Goal: Complete application form

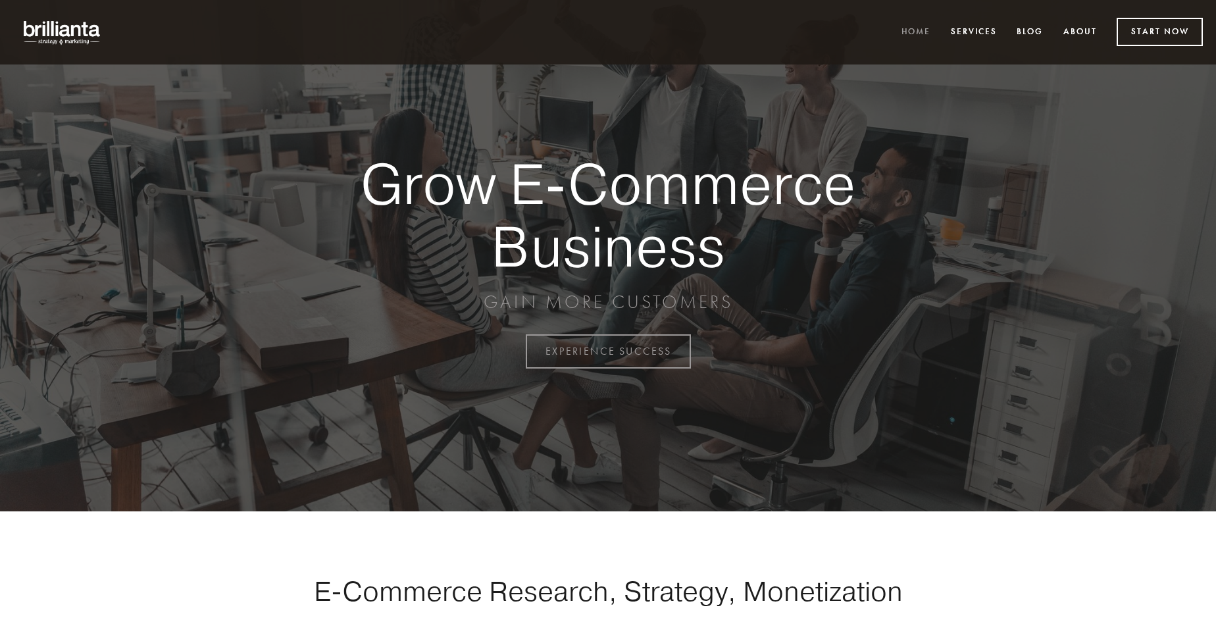
scroll to position [3450, 0]
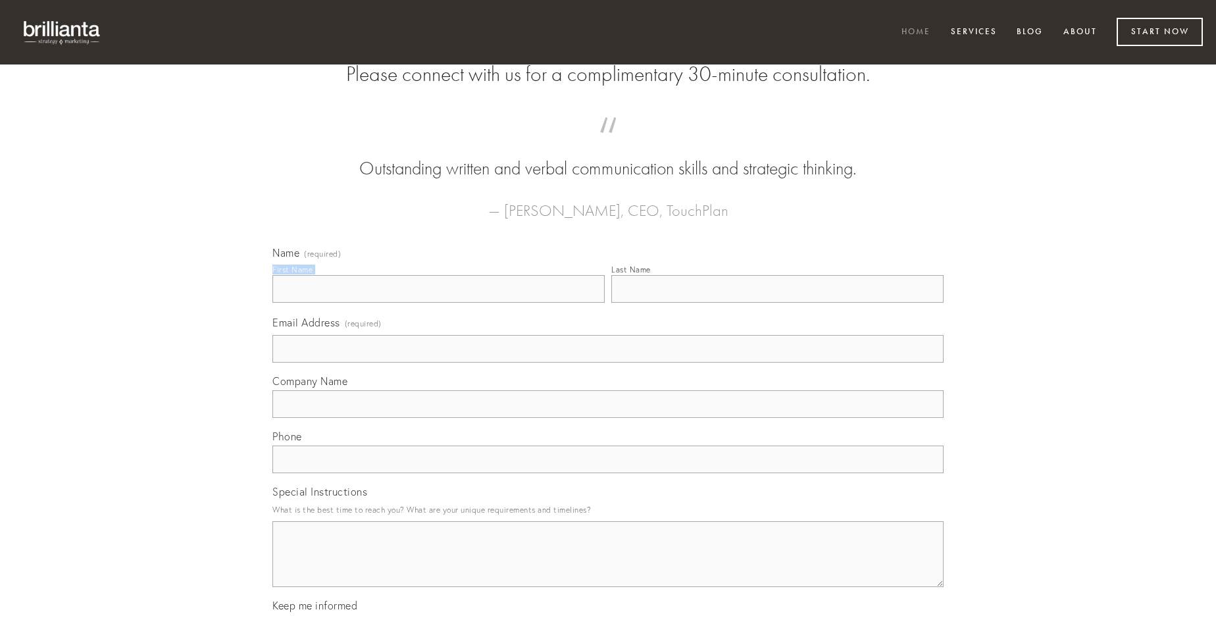
type input "[PERSON_NAME]"
click at [777, 303] on input "Last Name" at bounding box center [777, 289] width 332 height 28
type input "[PERSON_NAME]"
click at [608, 363] on input "Email Address (required)" at bounding box center [607, 349] width 671 height 28
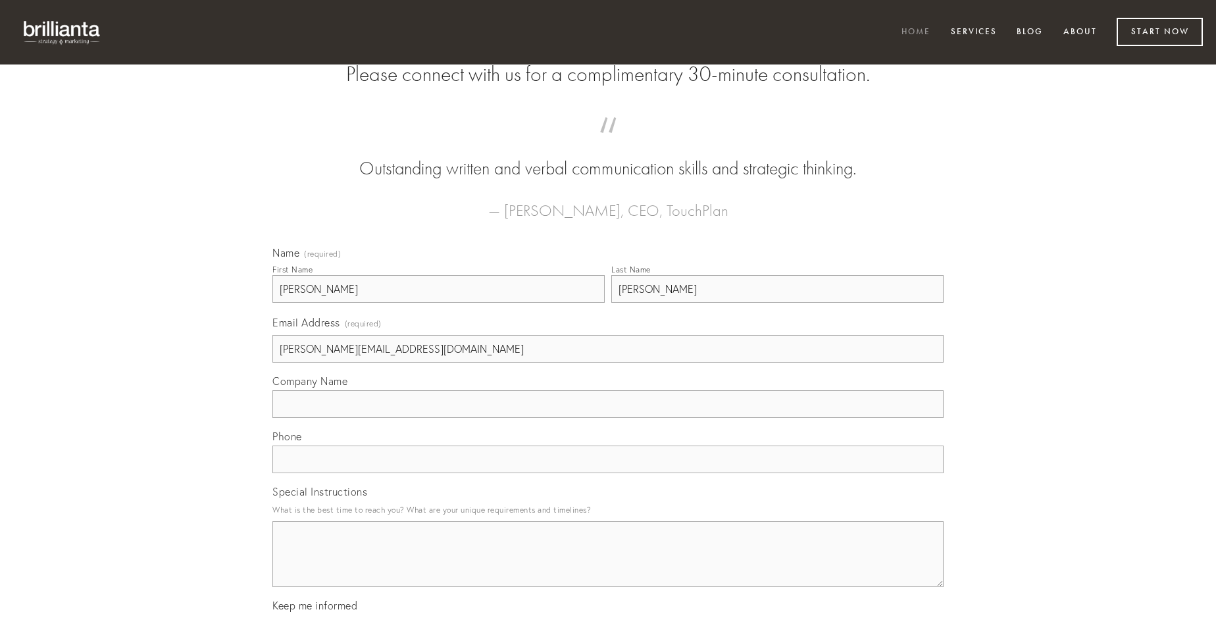
type input "[PERSON_NAME][EMAIL_ADDRESS][DOMAIN_NAME]"
click at [608, 418] on input "Company Name" at bounding box center [607, 404] width 671 height 28
type input "paulatim"
click at [608, 473] on input "text" at bounding box center [607, 460] width 671 height 28
click at [608, 566] on textarea "Special Instructions" at bounding box center [607, 554] width 671 height 66
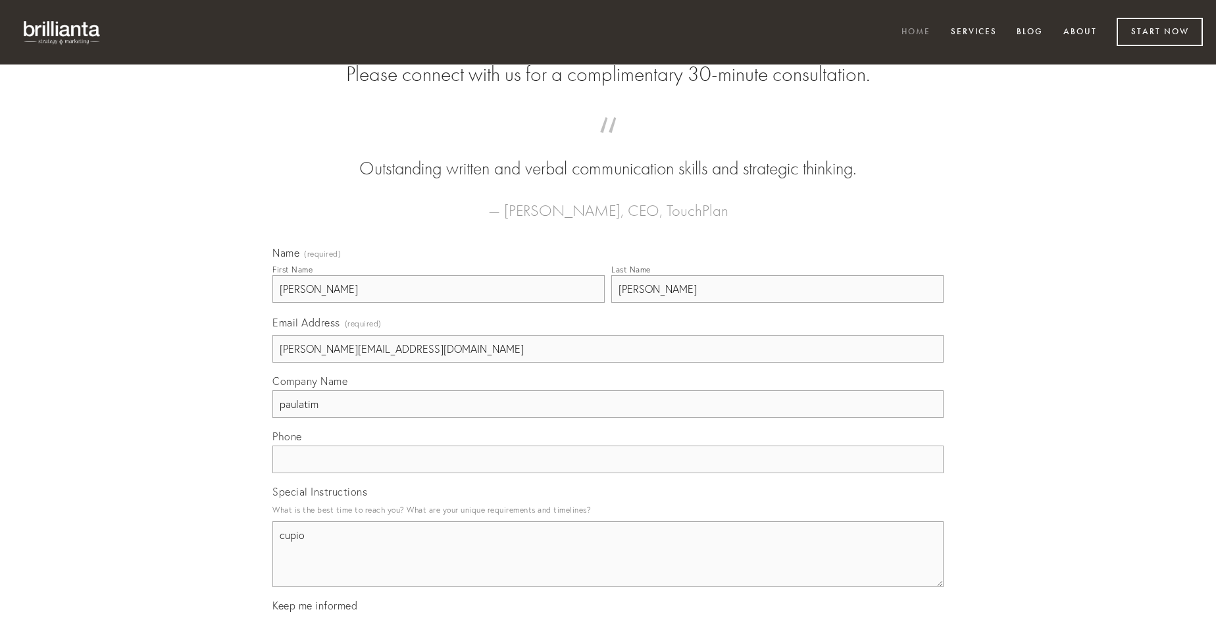
type textarea "cupio"
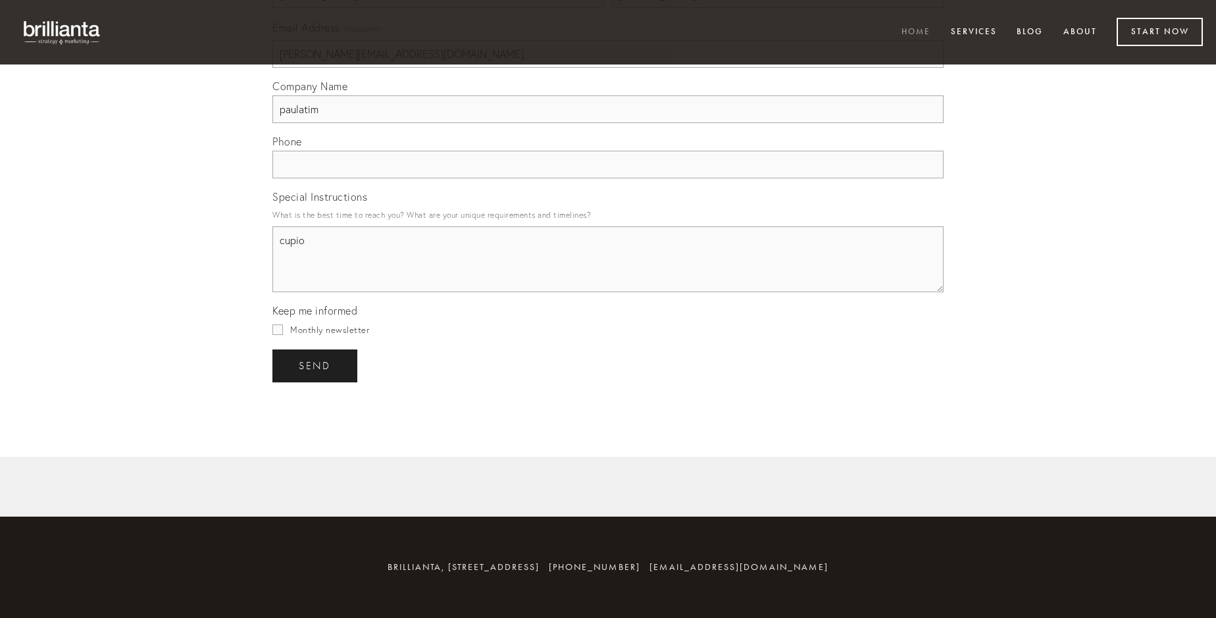
click at [316, 365] on span "send" at bounding box center [315, 366] width 32 height 12
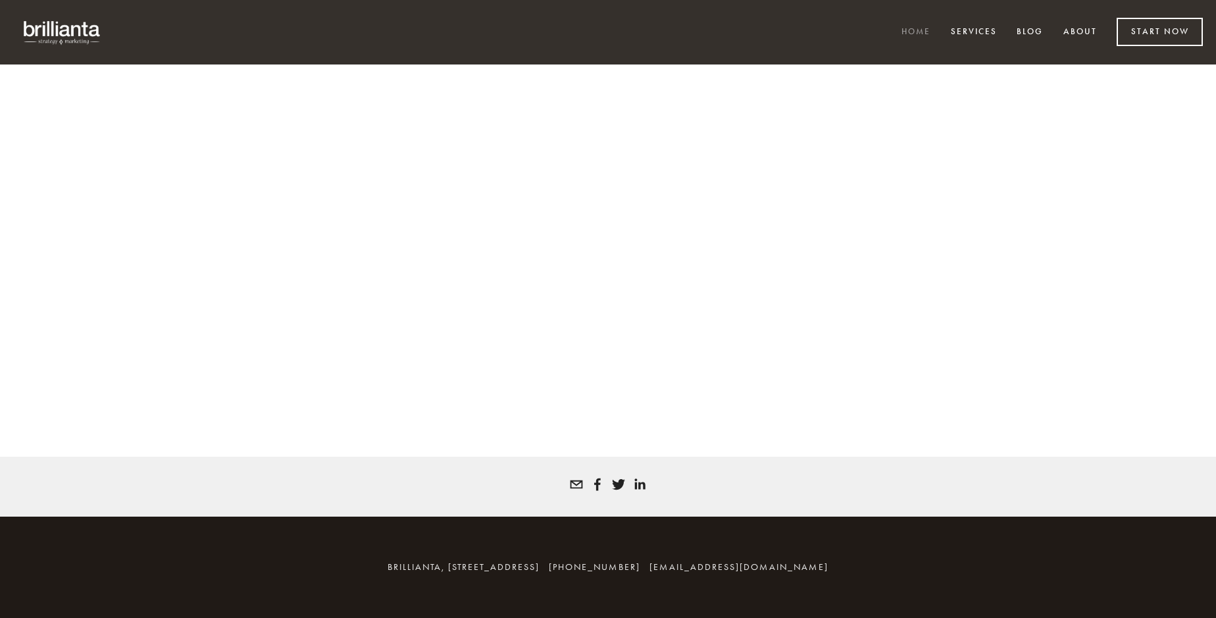
scroll to position [3432, 0]
